Goal: Information Seeking & Learning: Compare options

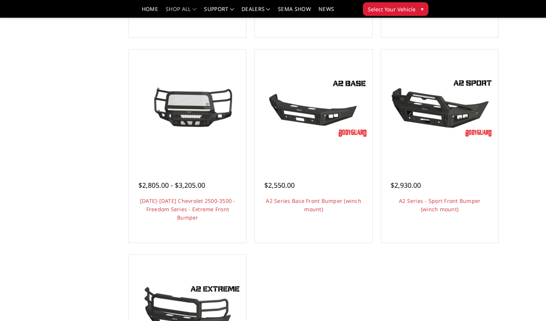
scroll to position [454, 0]
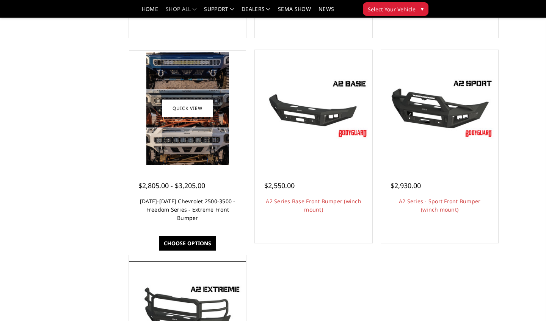
click at [193, 218] on link "[DATE]-[DATE] Chevrolet 2500-3500 - Freedom Series - Extreme Front Bumper" at bounding box center [187, 210] width 95 height 24
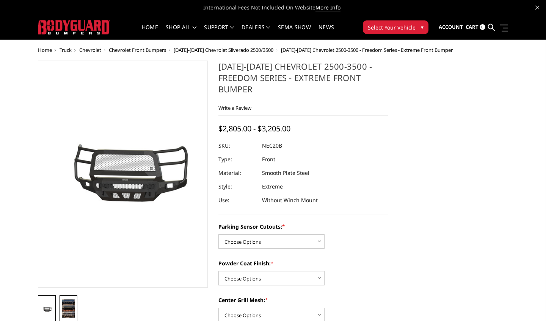
click at [64, 311] on img at bounding box center [68, 309] width 13 height 18
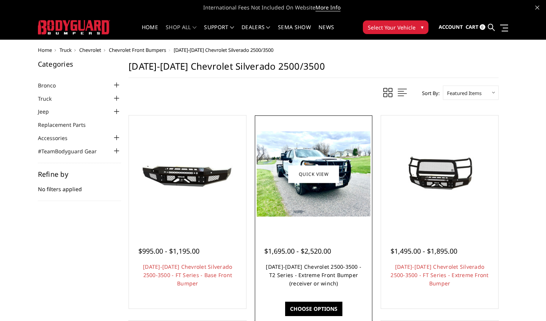
click at [326, 279] on link "[DATE]-[DATE] Chevrolet 2500-3500 - T2 Series - Extreme Front Bumper (receiver …" at bounding box center [313, 275] width 95 height 24
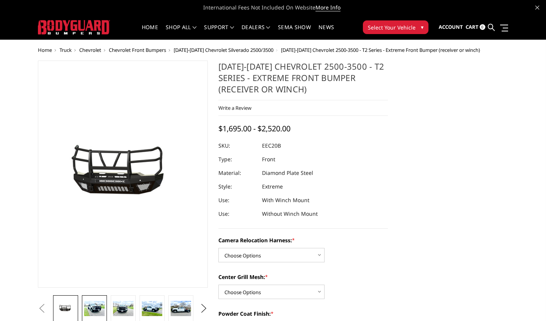
click at [93, 307] on img at bounding box center [94, 309] width 20 height 16
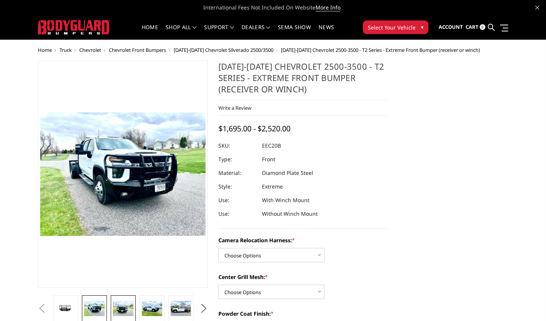
click at [130, 305] on img at bounding box center [123, 309] width 20 height 16
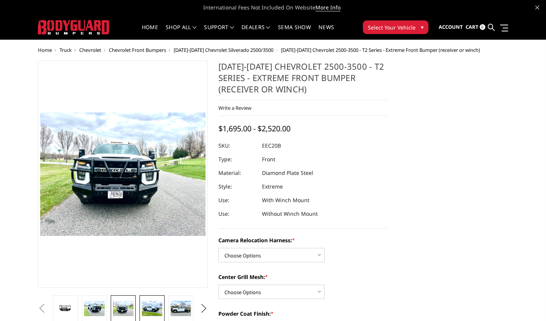
click at [157, 307] on img at bounding box center [152, 309] width 20 height 16
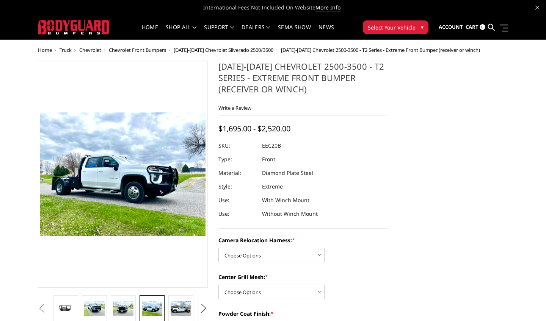
click at [196, 308] on ul "Previous Next" at bounding box center [122, 309] width 173 height 27
click at [184, 307] on img at bounding box center [181, 309] width 20 height 16
